Goal: Information Seeking & Learning: Learn about a topic

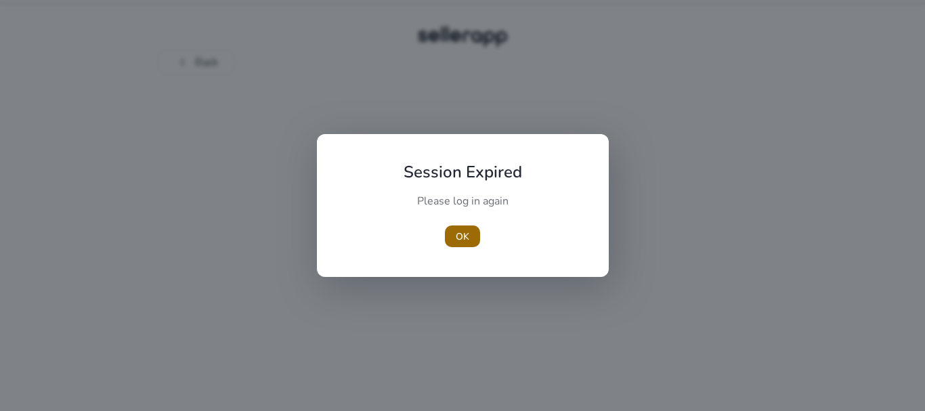
click at [467, 233] on span "OK" at bounding box center [463, 237] width 14 height 14
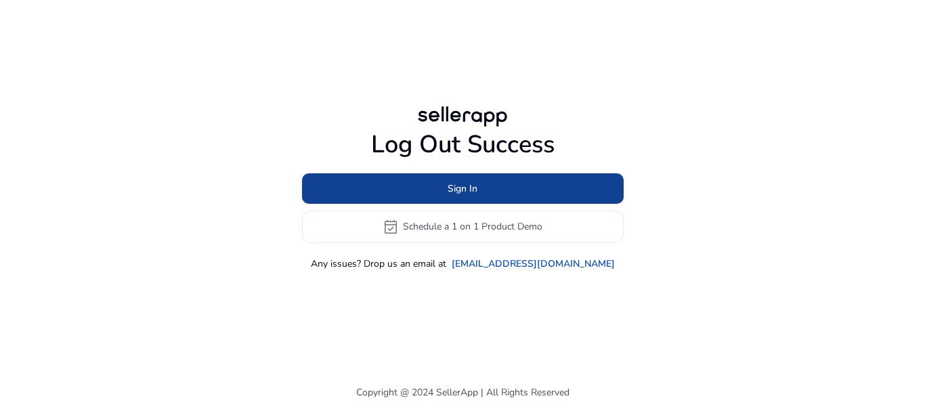
click at [490, 190] on span at bounding box center [463, 188] width 322 height 33
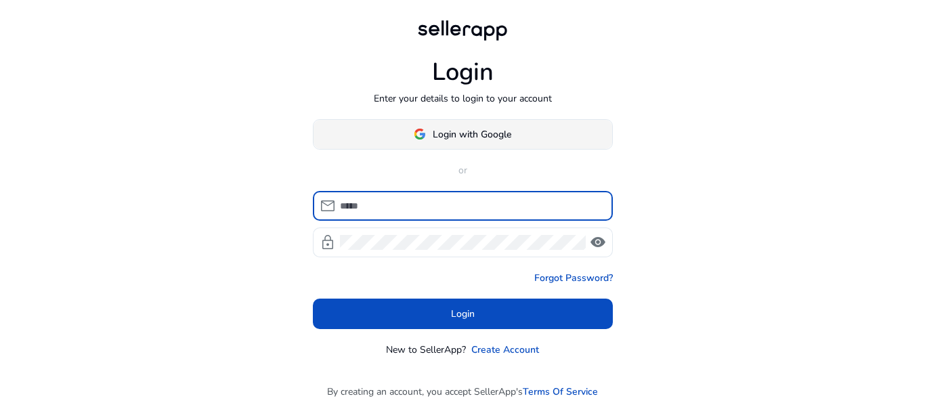
click at [458, 125] on span at bounding box center [463, 134] width 299 height 33
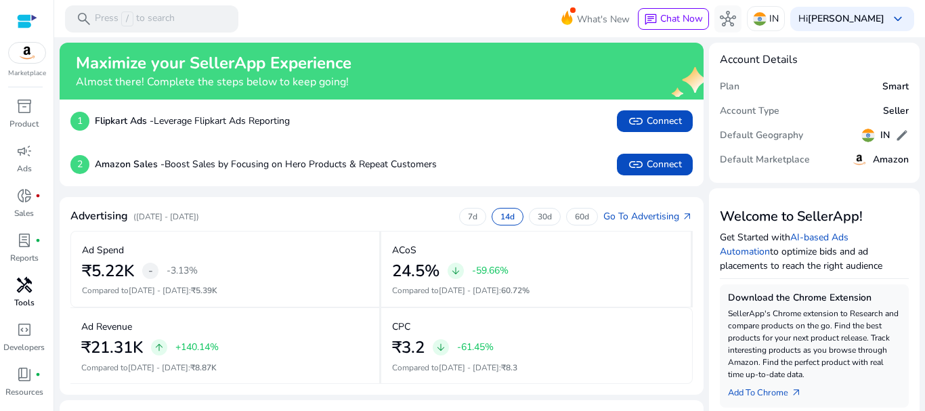
click at [19, 297] on p "Tools" at bounding box center [24, 303] width 20 height 12
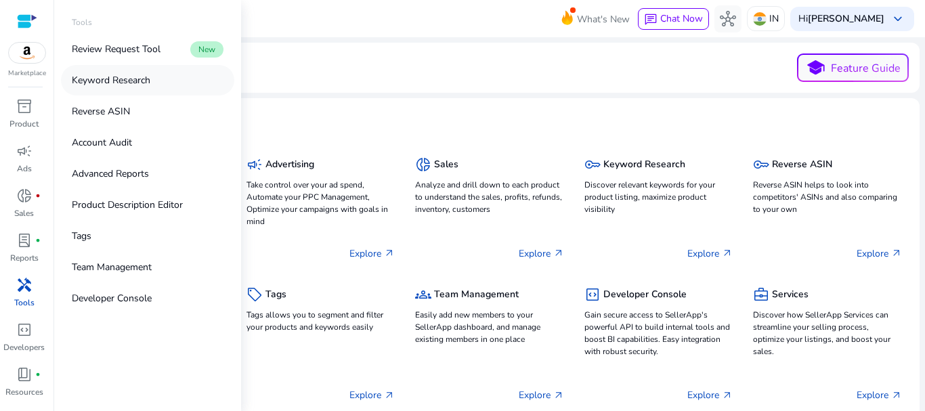
click at [137, 82] on p "Keyword Research" at bounding box center [111, 80] width 79 height 14
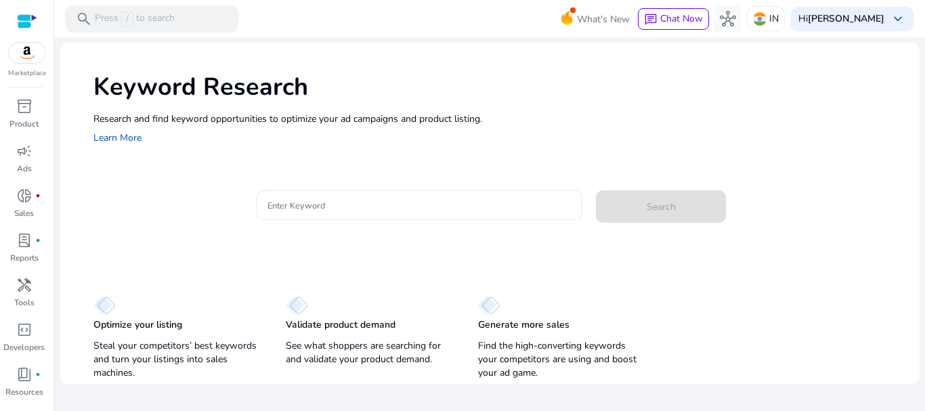
click at [442, 203] on input "Enter Keyword" at bounding box center [420, 205] width 305 height 15
paste input "**********"
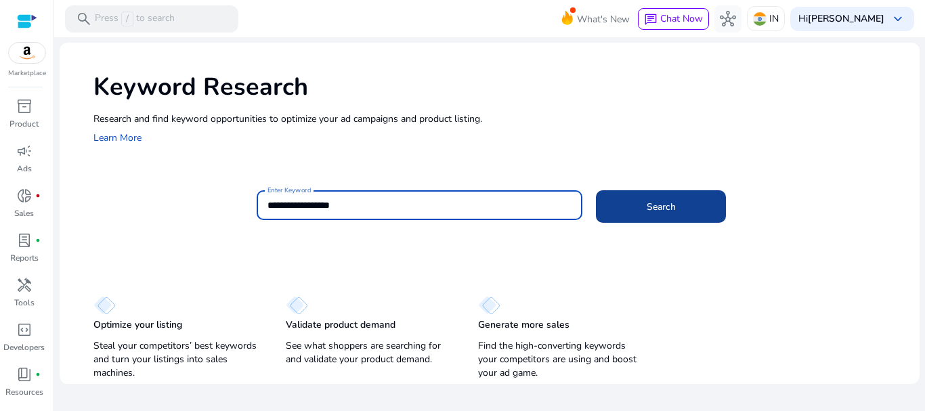
type input "**********"
click at [624, 200] on span at bounding box center [661, 206] width 130 height 33
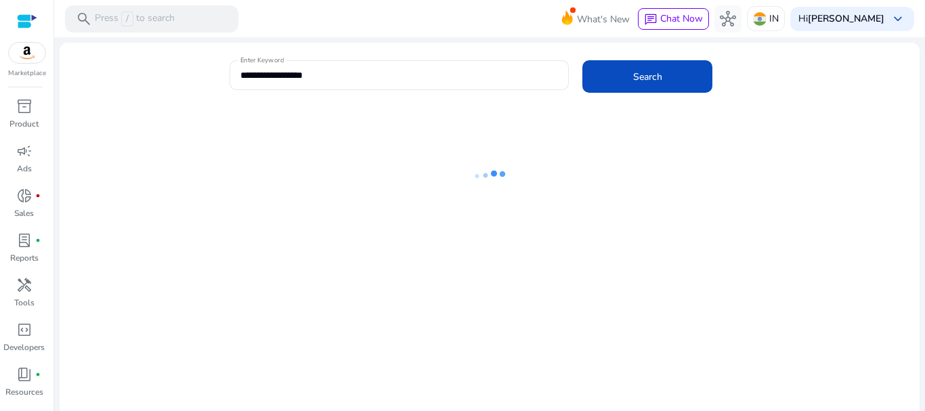
click at [787, 72] on div "**********" at bounding box center [569, 82] width 679 height 44
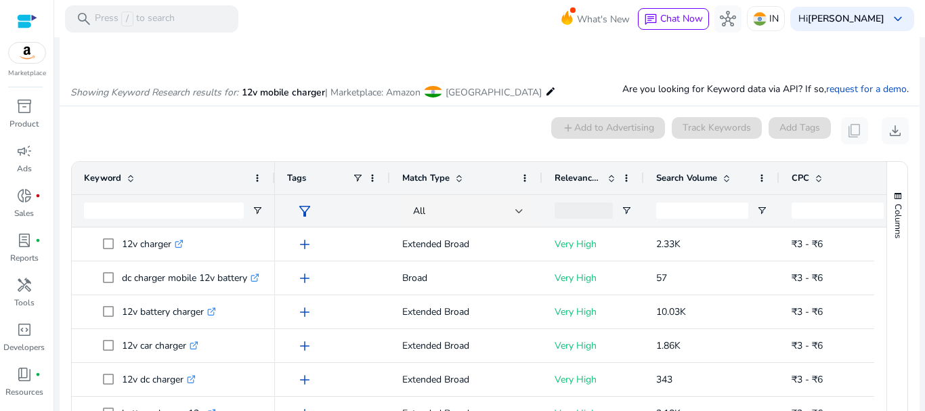
scroll to position [115, 0]
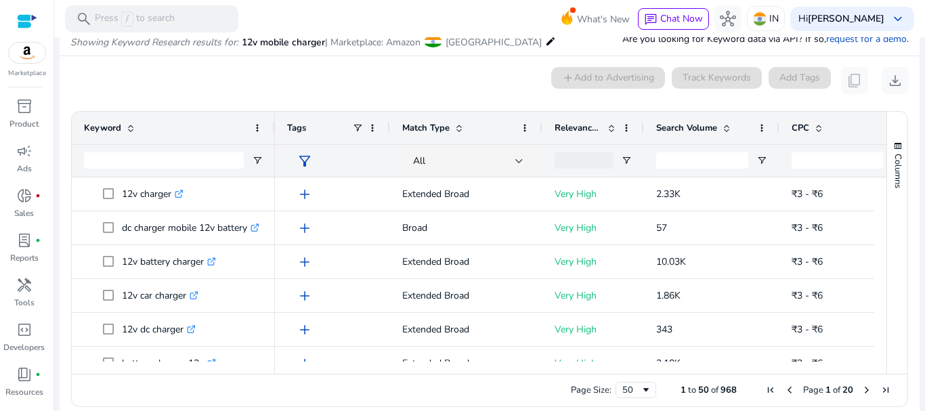
click at [697, 124] on span "Search Volume" at bounding box center [686, 128] width 61 height 12
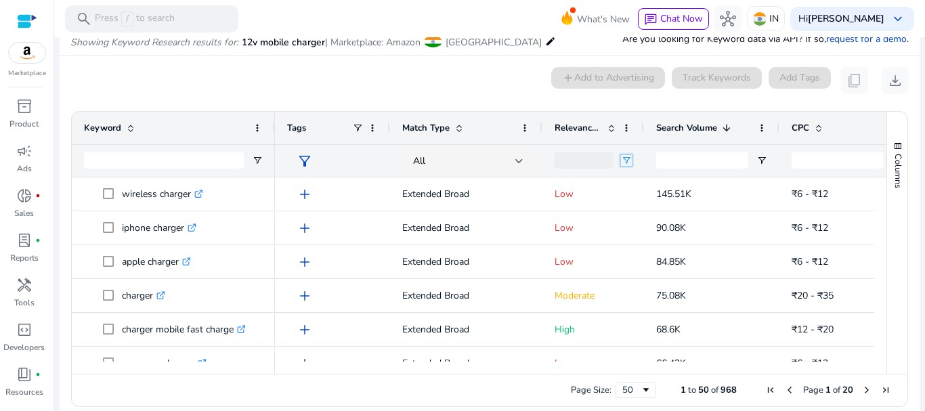
click at [626, 163] on span "Open Filter Menu" at bounding box center [626, 160] width 11 height 11
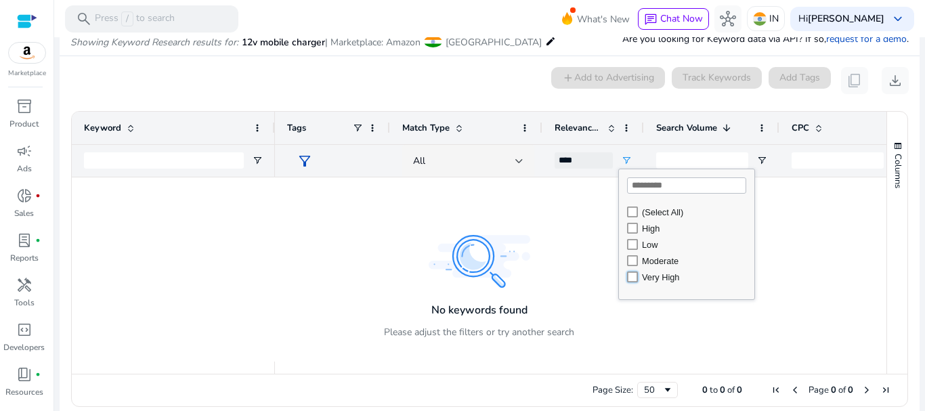
type input "**********"
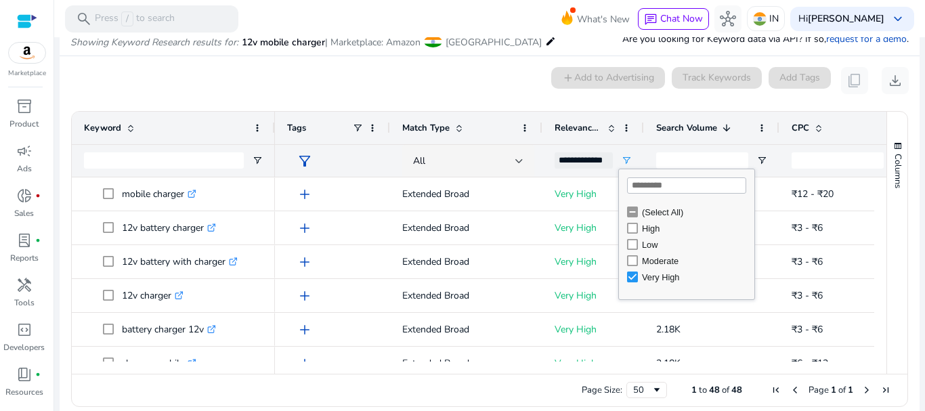
click at [499, 84] on div "0 keyword(s) selected add Add to Advertising Track Keywords Add Tags content_co…" at bounding box center [489, 80] width 839 height 27
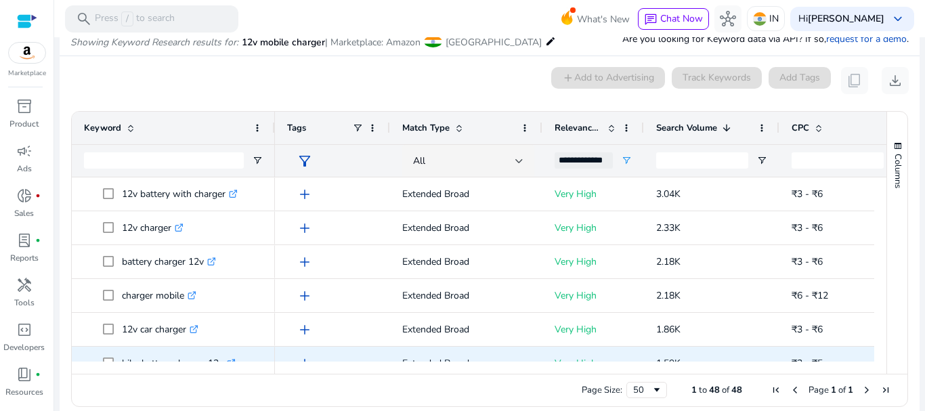
scroll to position [135, 0]
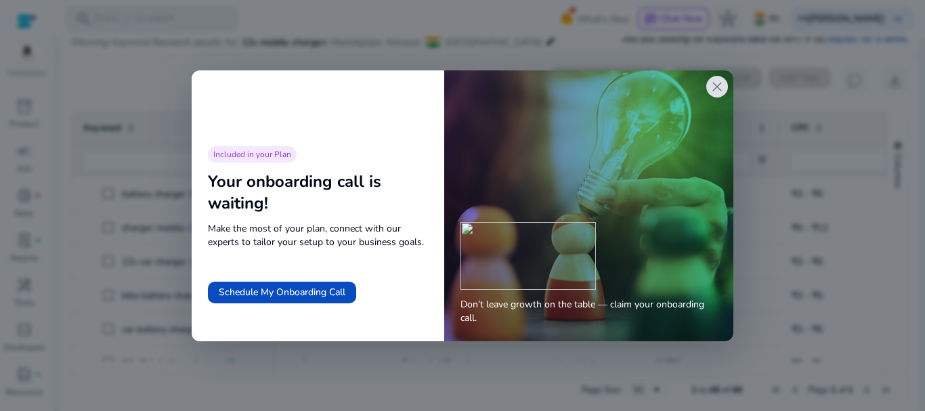
click at [707, 83] on div "close" at bounding box center [717, 87] width 22 height 22
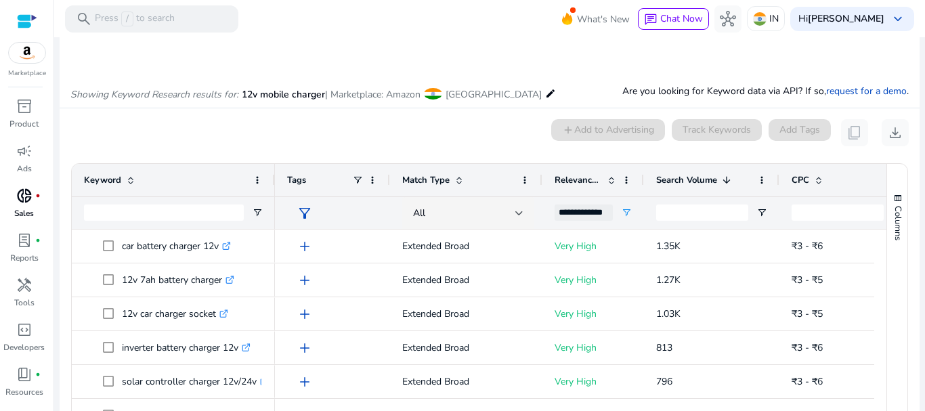
scroll to position [0, 0]
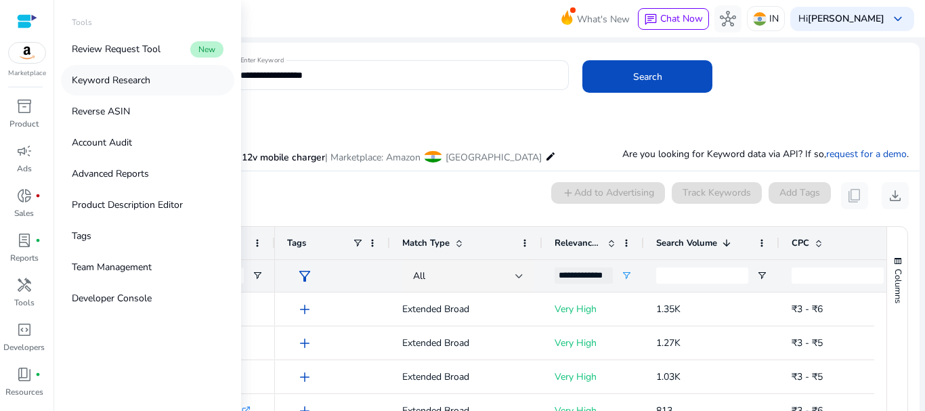
click at [113, 84] on p "Keyword Research" at bounding box center [111, 80] width 79 height 14
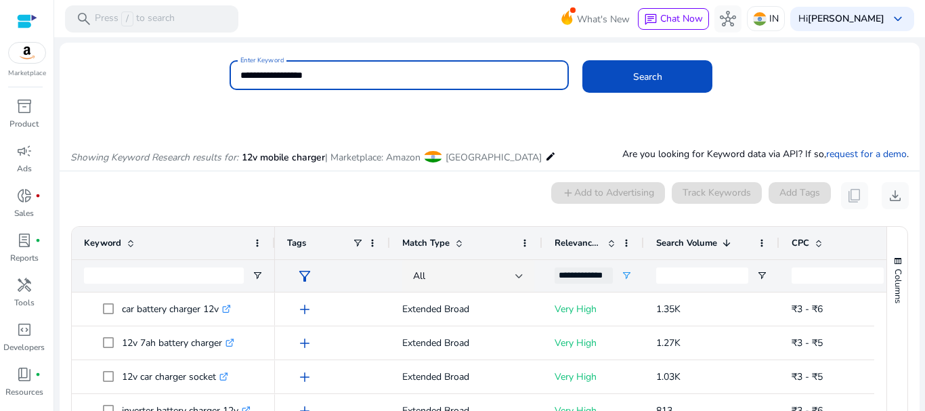
click at [331, 77] on input "**********" at bounding box center [399, 75] width 318 height 15
type input "**********"
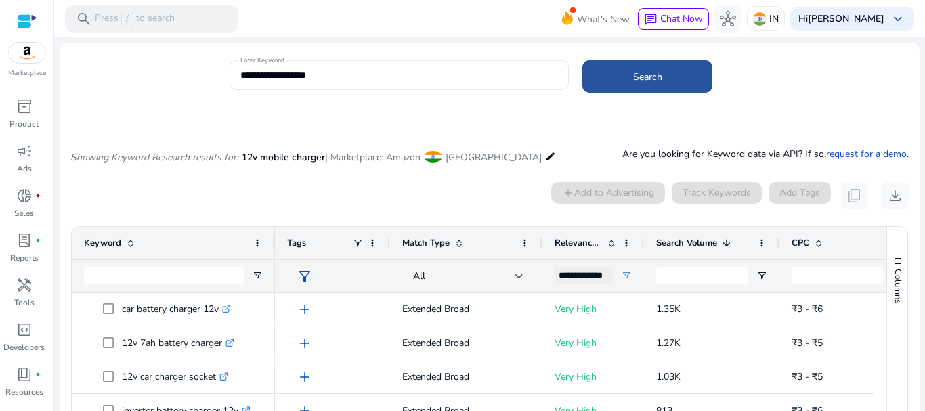
drag, startPoint x: 624, startPoint y: 87, endPoint x: 616, endPoint y: 71, distance: 17.6
click at [624, 86] on span at bounding box center [648, 76] width 130 height 33
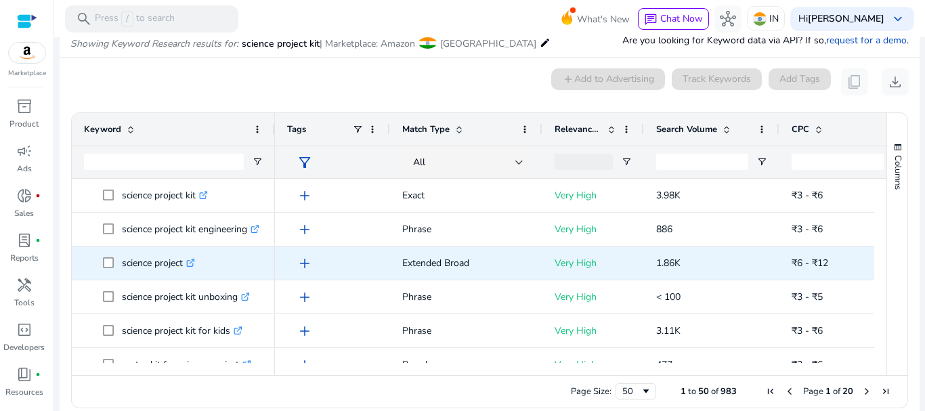
scroll to position [115, 0]
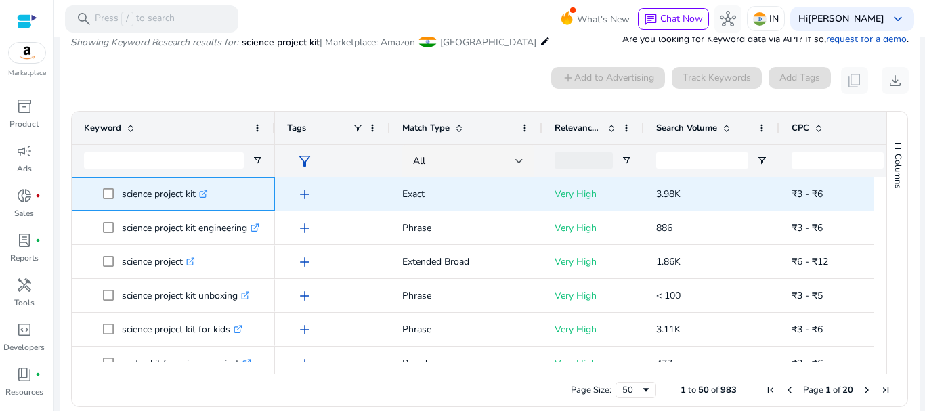
drag, startPoint x: 122, startPoint y: 196, endPoint x: 196, endPoint y: 196, distance: 74.5
click at [196, 196] on p "science project kit .st0{fill:#2c8af8}" at bounding box center [165, 194] width 86 height 28
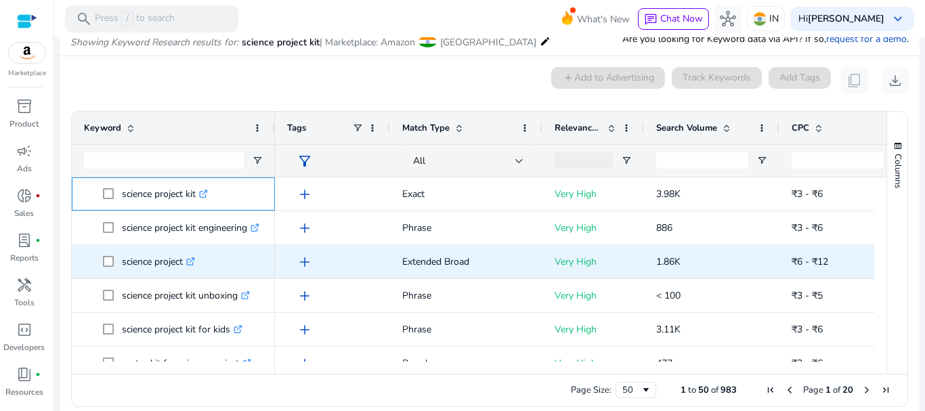
copy p "science project kit"
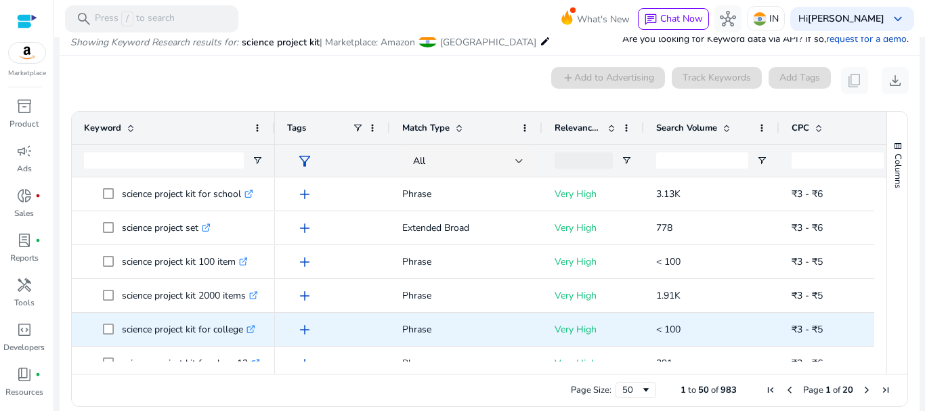
scroll to position [271, 0]
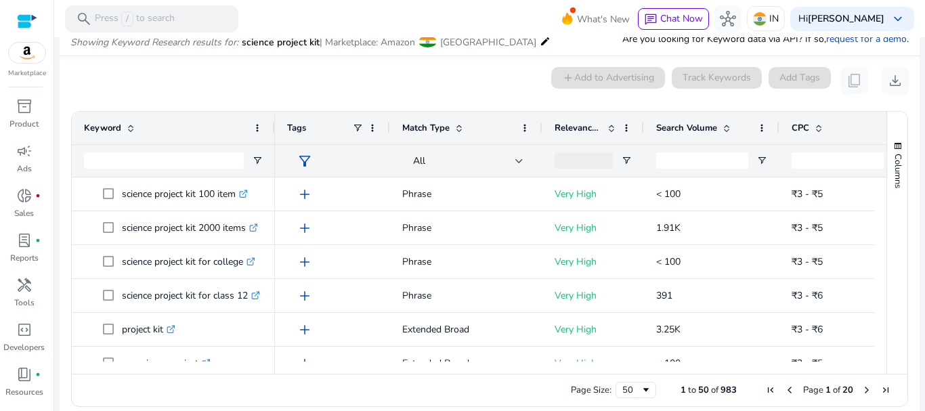
click at [692, 123] on span "Search Volume" at bounding box center [686, 128] width 61 height 12
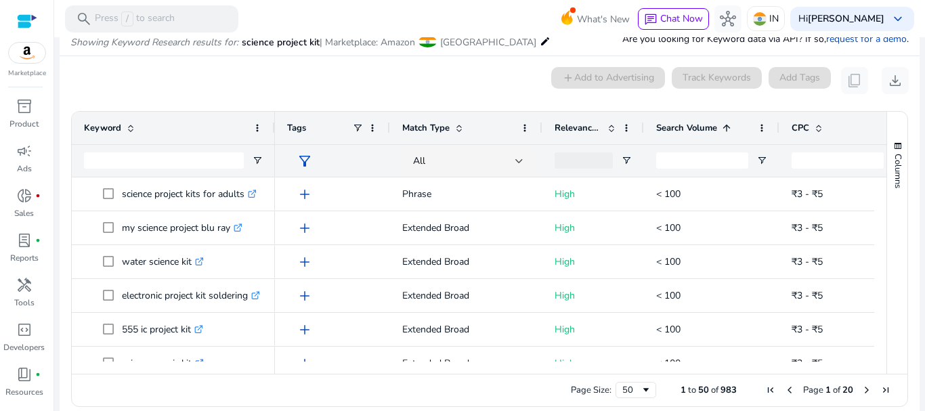
click at [692, 123] on span "Search Volume" at bounding box center [686, 128] width 61 height 12
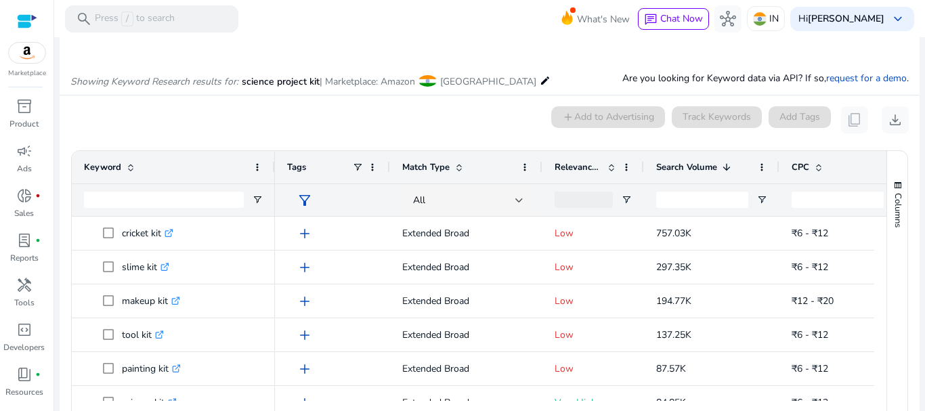
scroll to position [129, 0]
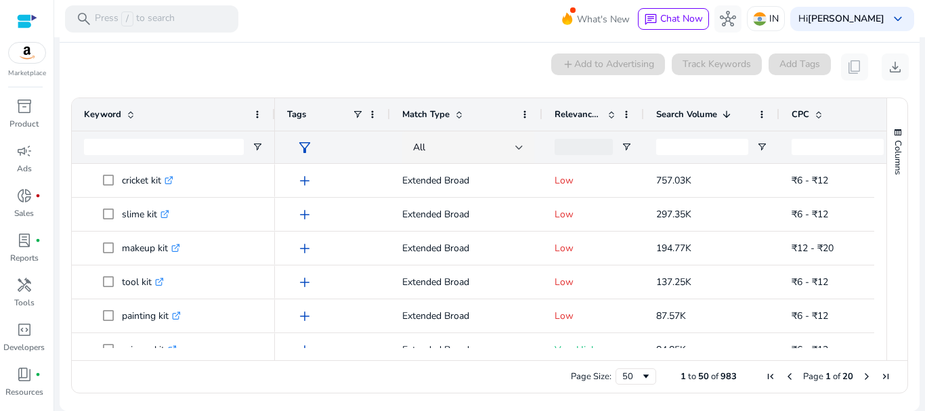
click at [633, 147] on div at bounding box center [594, 147] width 102 height 33
click at [631, 147] on div at bounding box center [594, 147] width 102 height 33
click at [630, 147] on span "Open Filter Menu" at bounding box center [626, 147] width 11 height 11
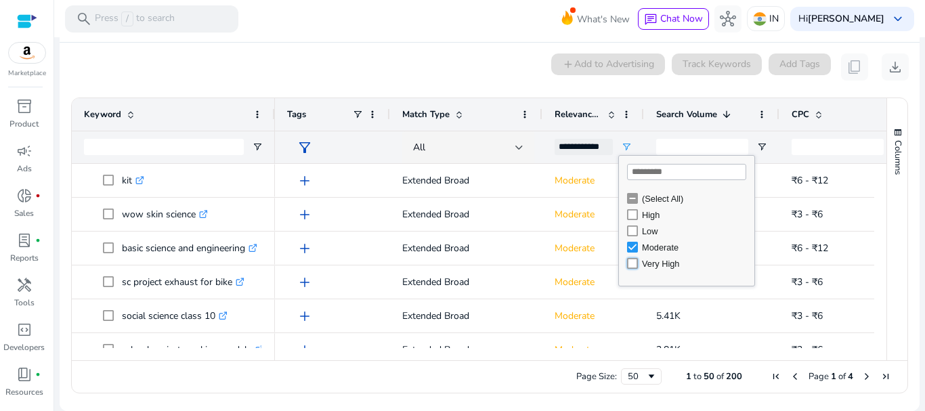
type input "**********"
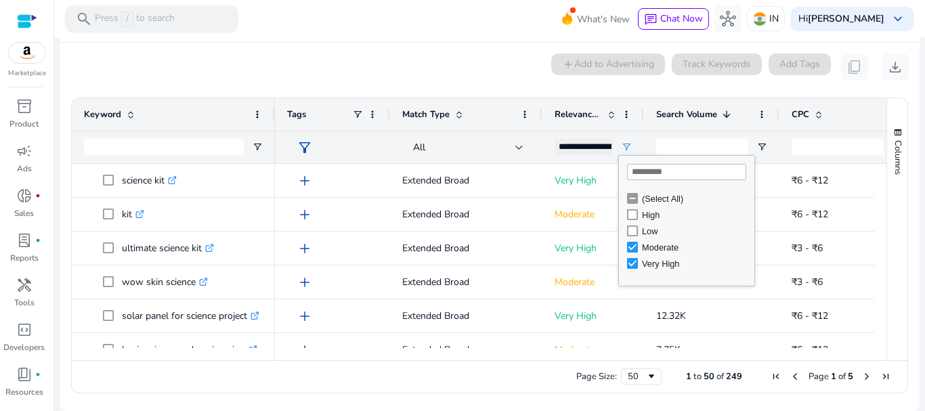
click at [533, 79] on div "0 keyword(s) selected add Add to Advertising Track Keywords Add Tags content_co…" at bounding box center [489, 67] width 839 height 27
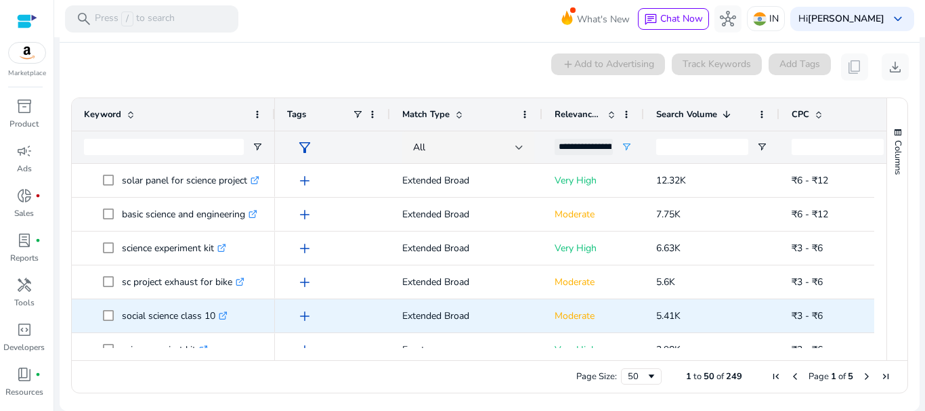
scroll to position [203, 0]
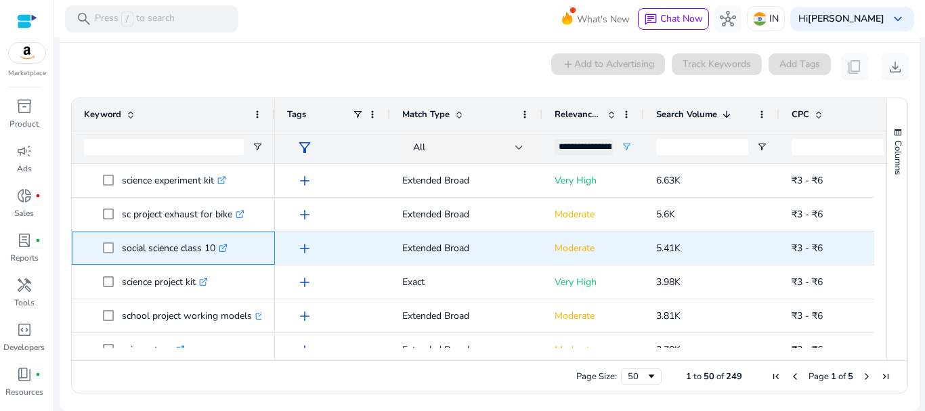
drag, startPoint x: 183, startPoint y: 251, endPoint x: 217, endPoint y: 253, distance: 33.9
click at [217, 253] on p "social science class 10 .st0{fill:#2c8af8}" at bounding box center [175, 248] width 106 height 28
copy p "class 10"
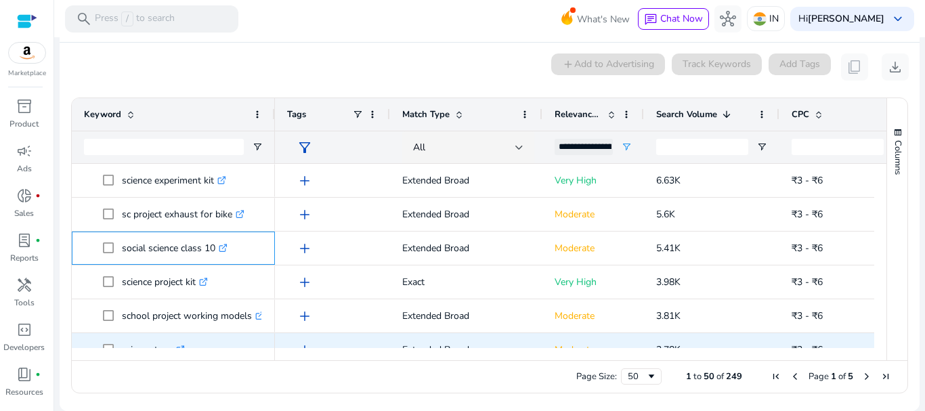
scroll to position [271, 0]
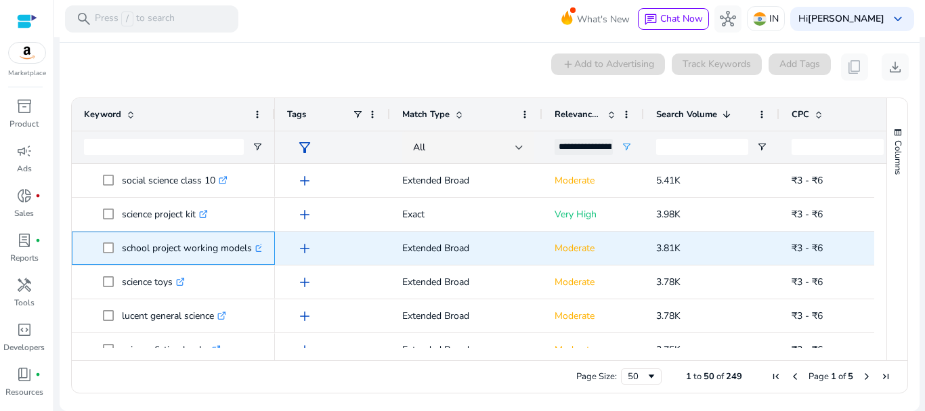
drag, startPoint x: 186, startPoint y: 248, endPoint x: 247, endPoint y: 257, distance: 61.7
click at [248, 257] on p "school project working models .st0{fill:#2c8af8}" at bounding box center [193, 248] width 142 height 28
copy p "working model"
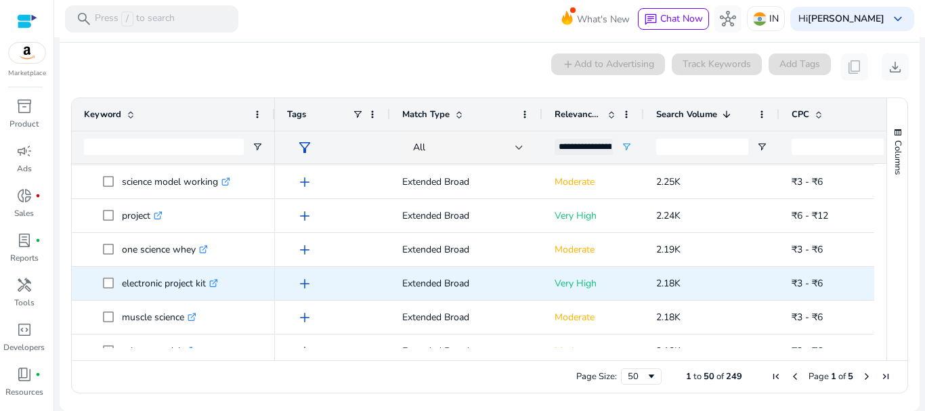
scroll to position [0, 0]
